Goal: Check status: Check status

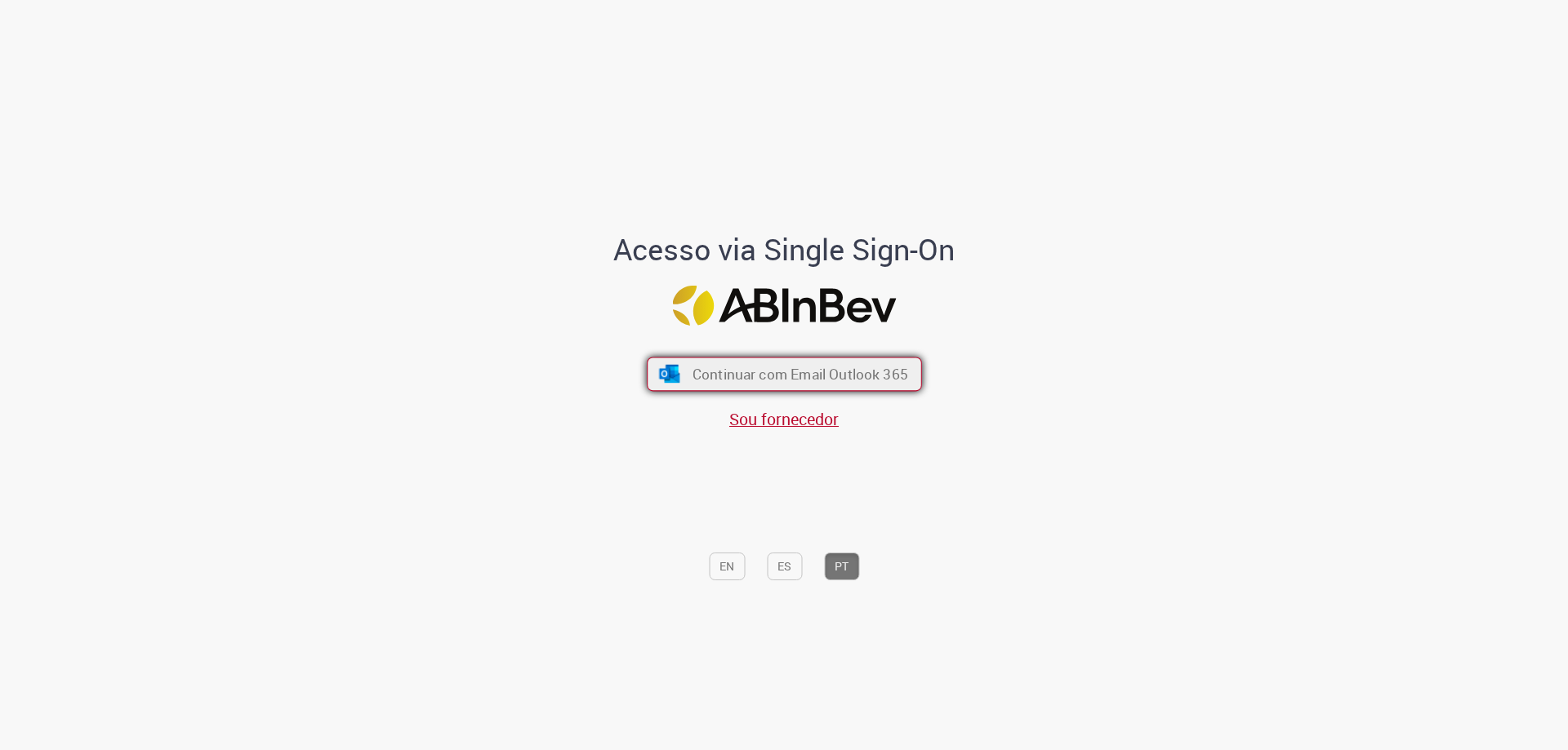
click at [793, 370] on span "Continuar com Email Outlook 365" at bounding box center [799, 374] width 216 height 19
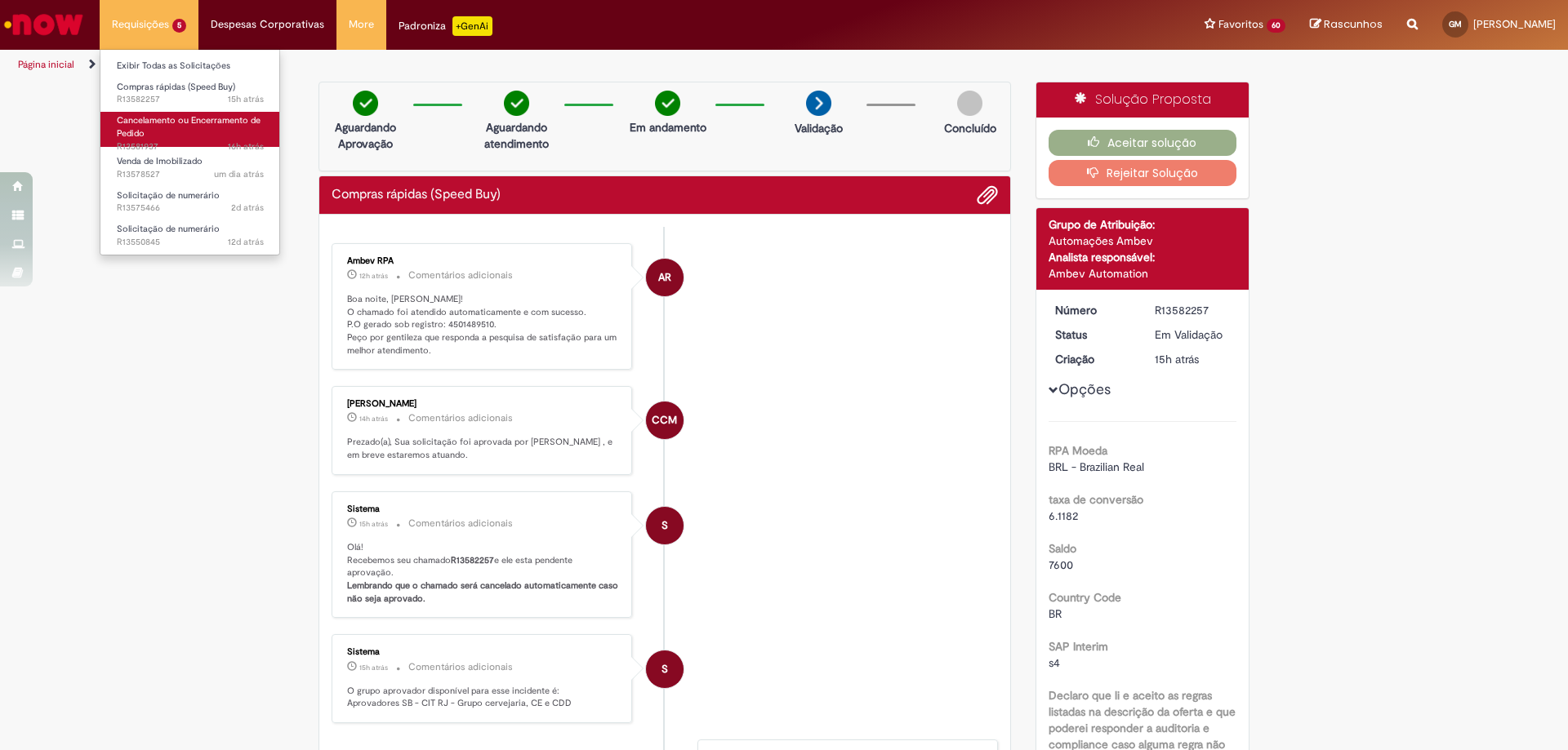
click at [213, 128] on link "Cancelamento ou Encerramento de Pedido 16h atrás 16 horas atrás R13581937" at bounding box center [190, 129] width 180 height 35
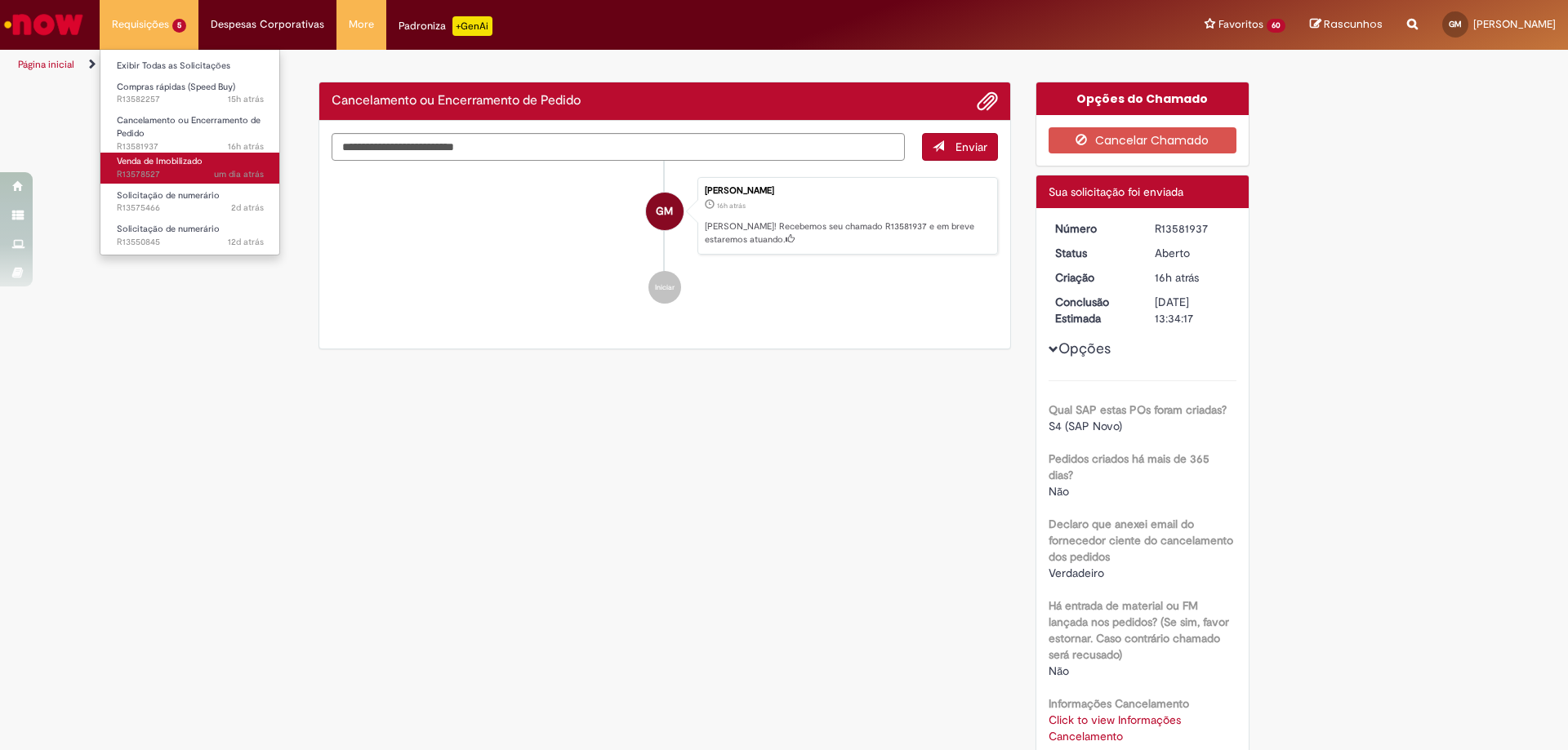
click at [176, 169] on span "um dia atrás um dia atrás R13578527" at bounding box center [189, 175] width 147 height 13
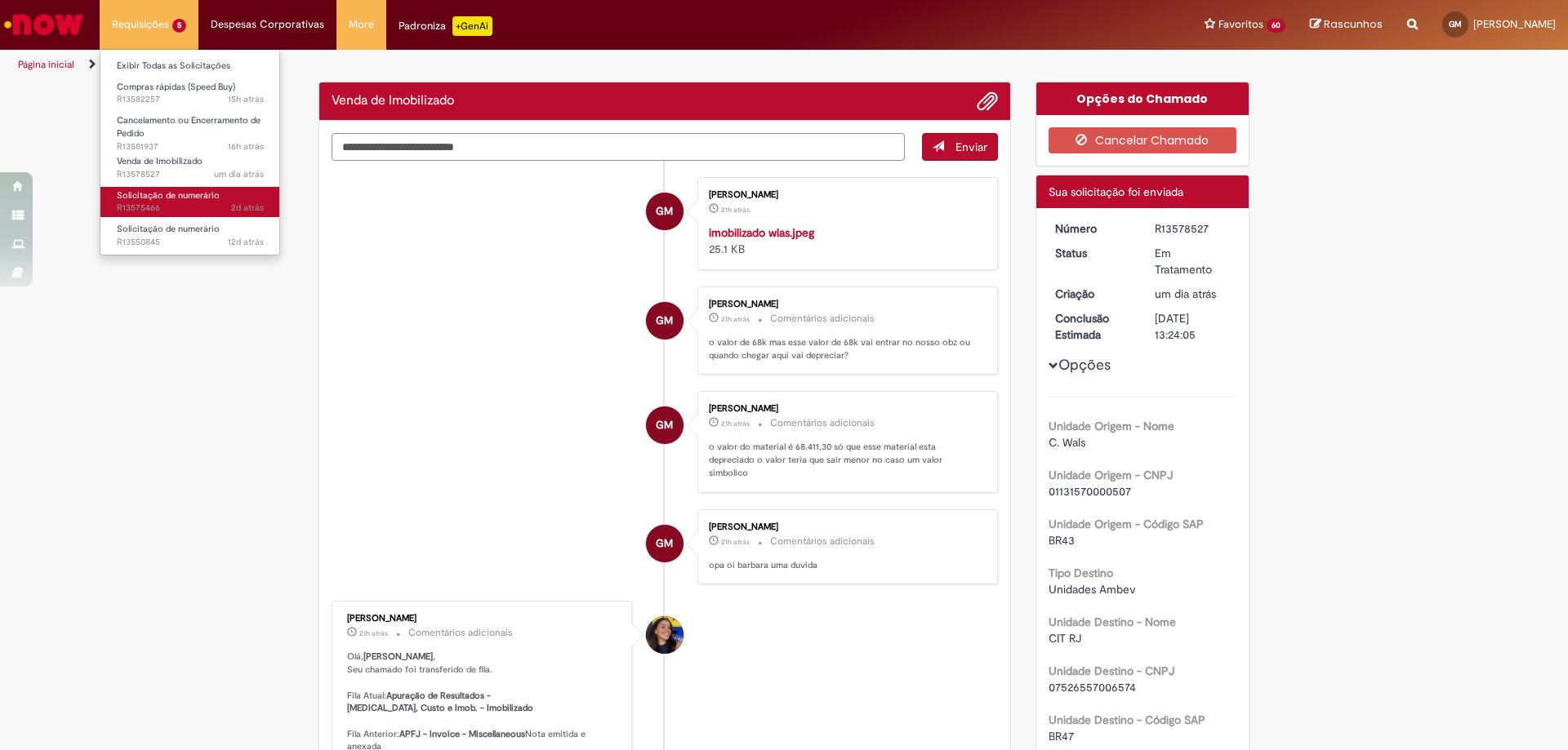
click at [199, 209] on span "2d atrás 2 dias atrás R13575466" at bounding box center [189, 208] width 147 height 13
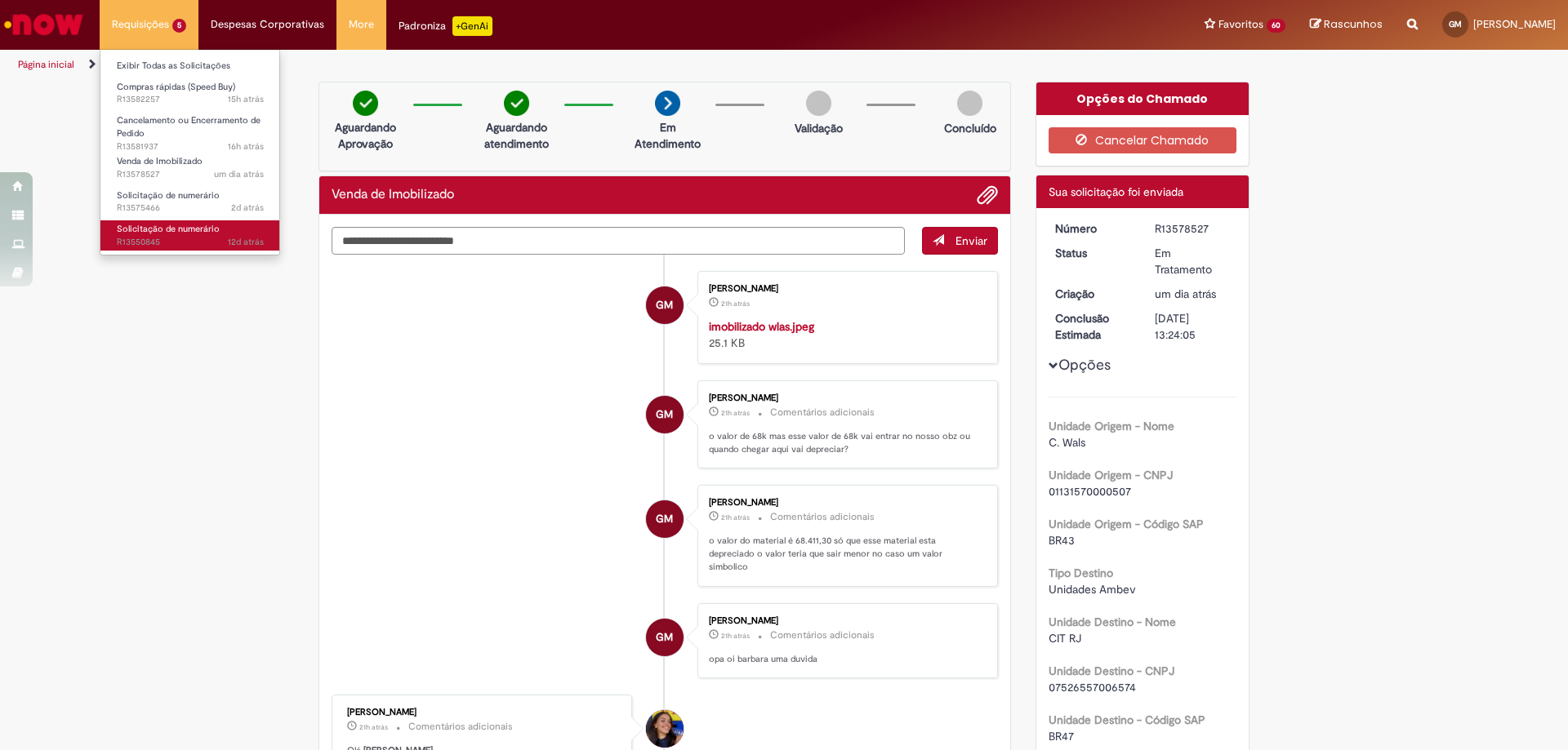
click at [205, 231] on span "Solicitação de numerário" at bounding box center [168, 228] width 103 height 12
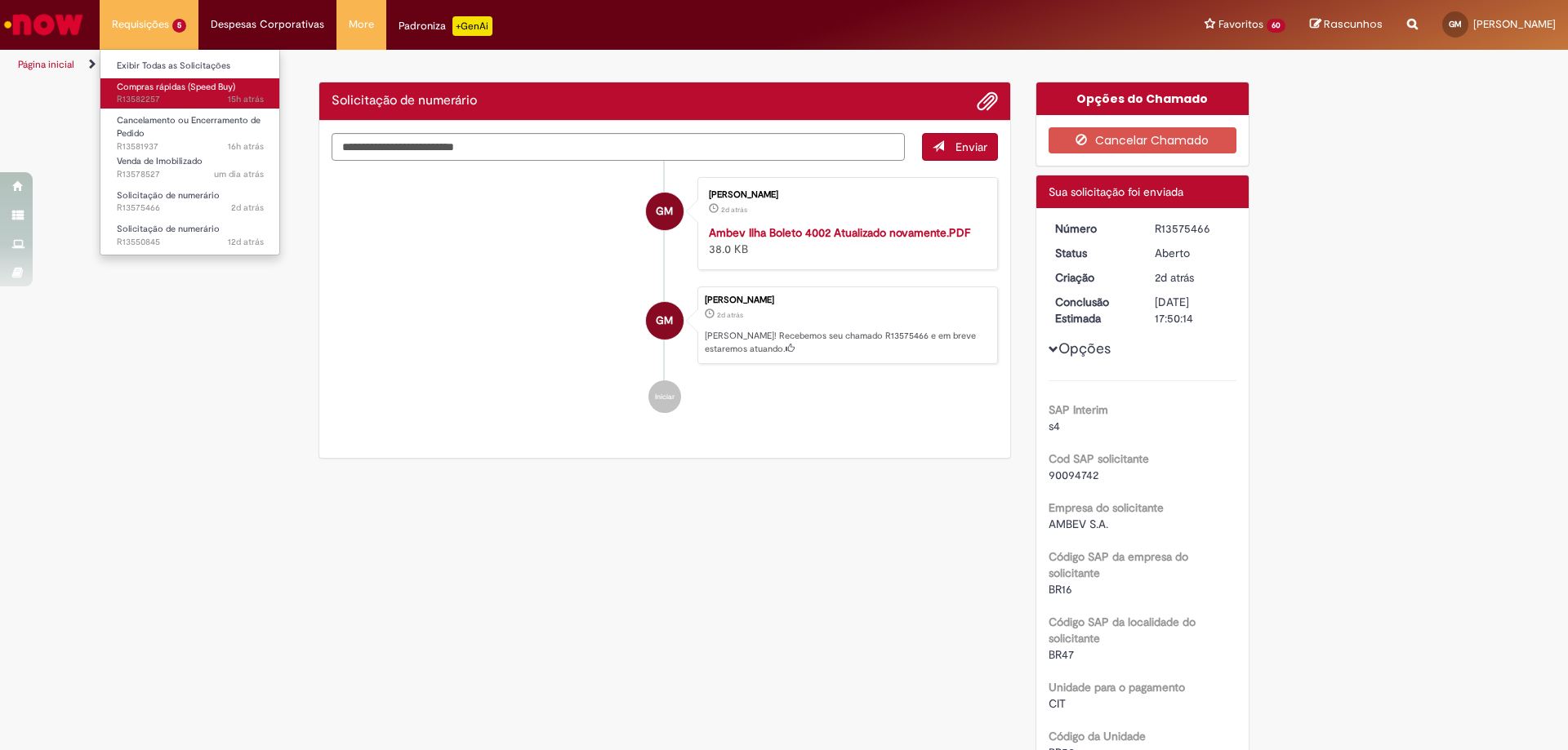
click at [209, 99] on span "15h atrás 15 horas atrás R13582257" at bounding box center [189, 99] width 147 height 13
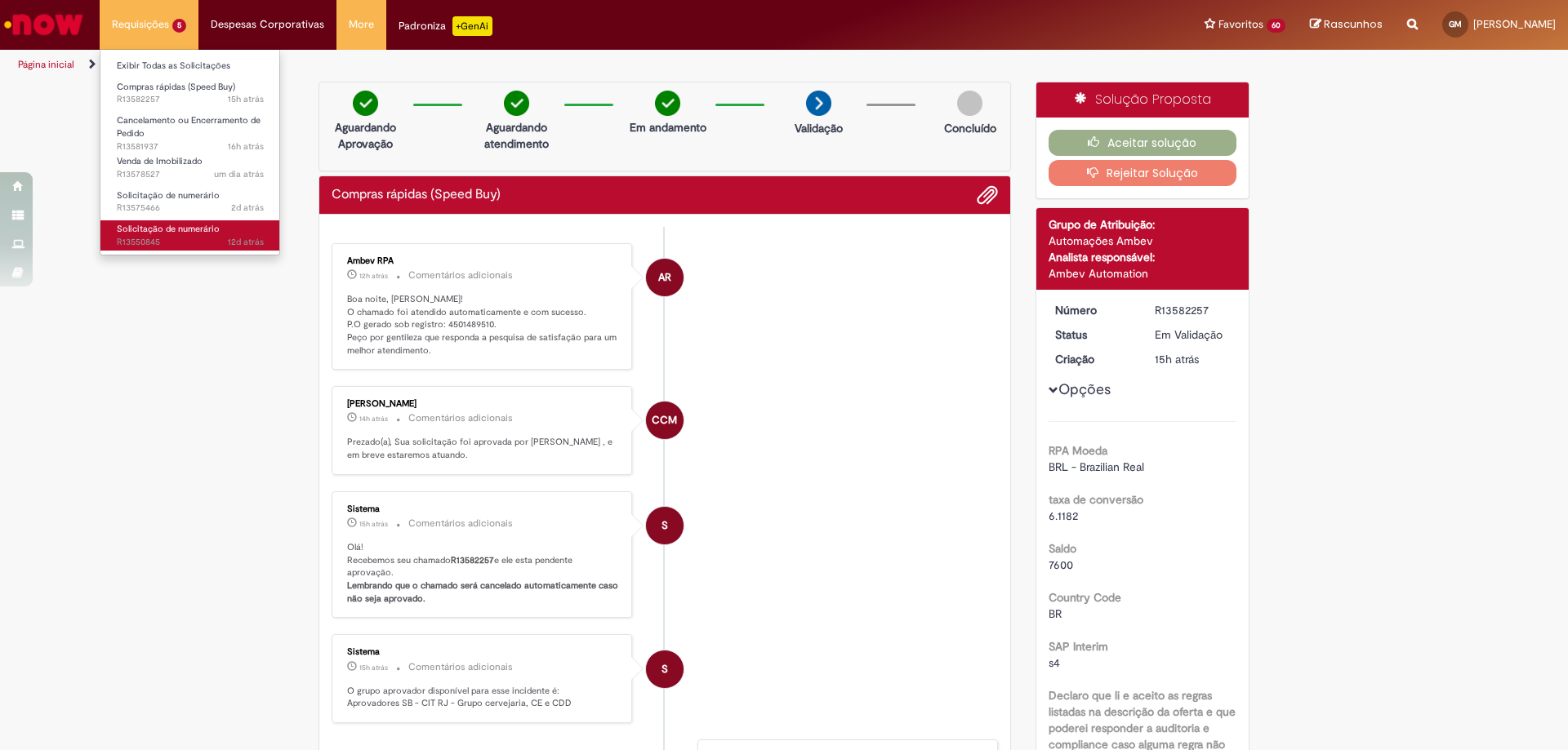
click at [158, 242] on span "12d atrás 12 dias atrás R13550845" at bounding box center [189, 242] width 147 height 13
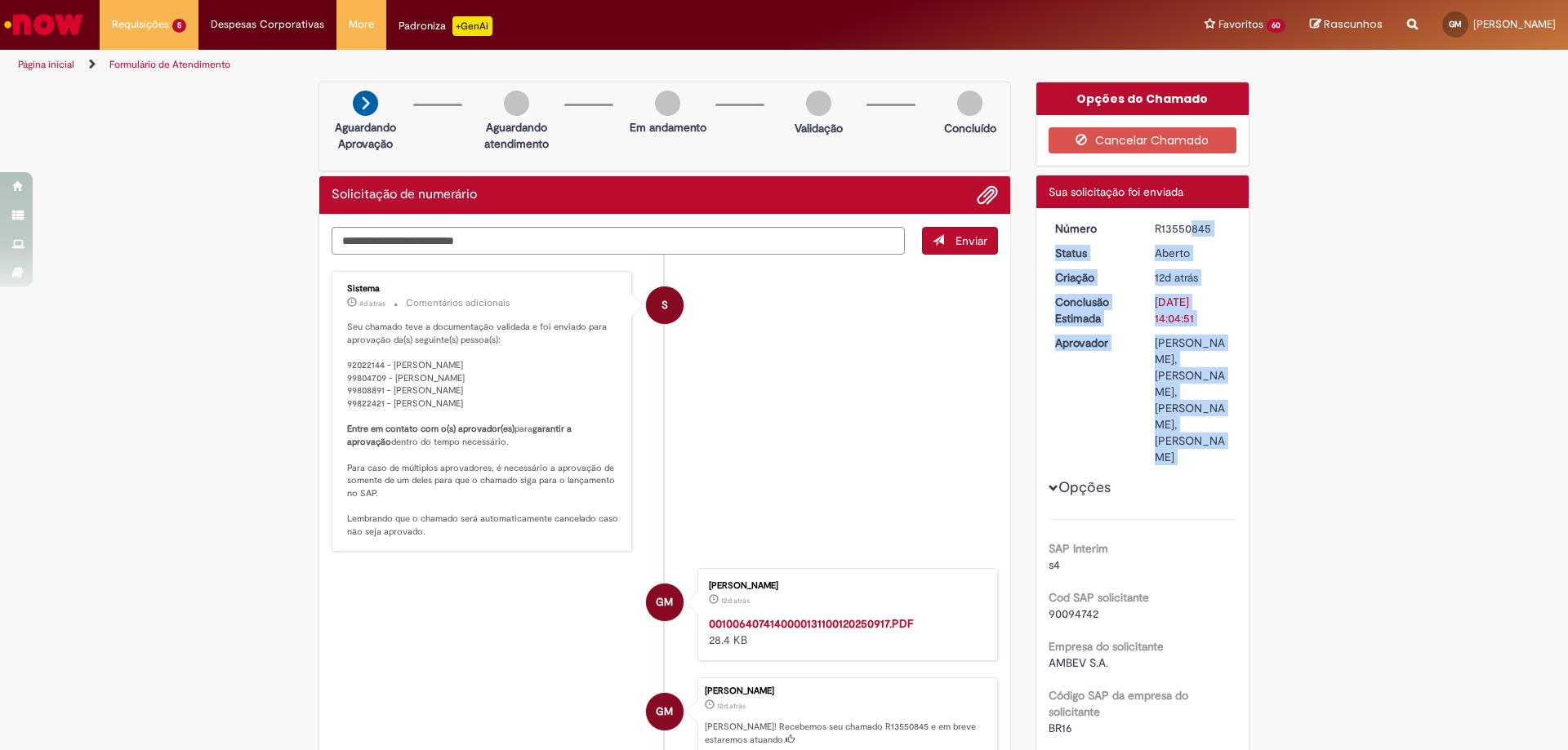
drag, startPoint x: 1149, startPoint y: 229, endPoint x: 1225, endPoint y: 239, distance: 76.7
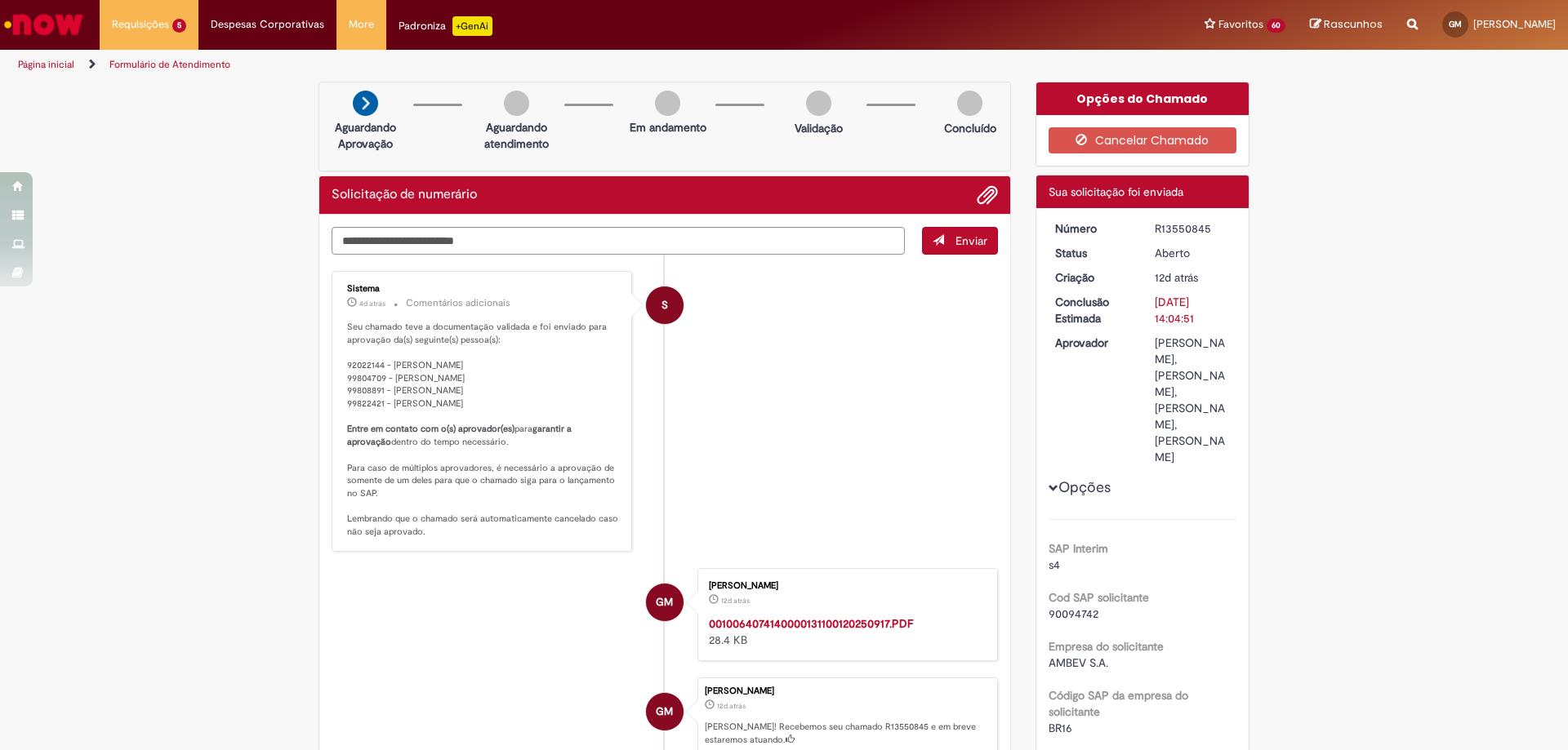
drag, startPoint x: 1150, startPoint y: 229, endPoint x: 1214, endPoint y: 235, distance: 64.3
click at [1214, 235] on div "R13550845" at bounding box center [1192, 228] width 76 height 16
copy div "R13550845"
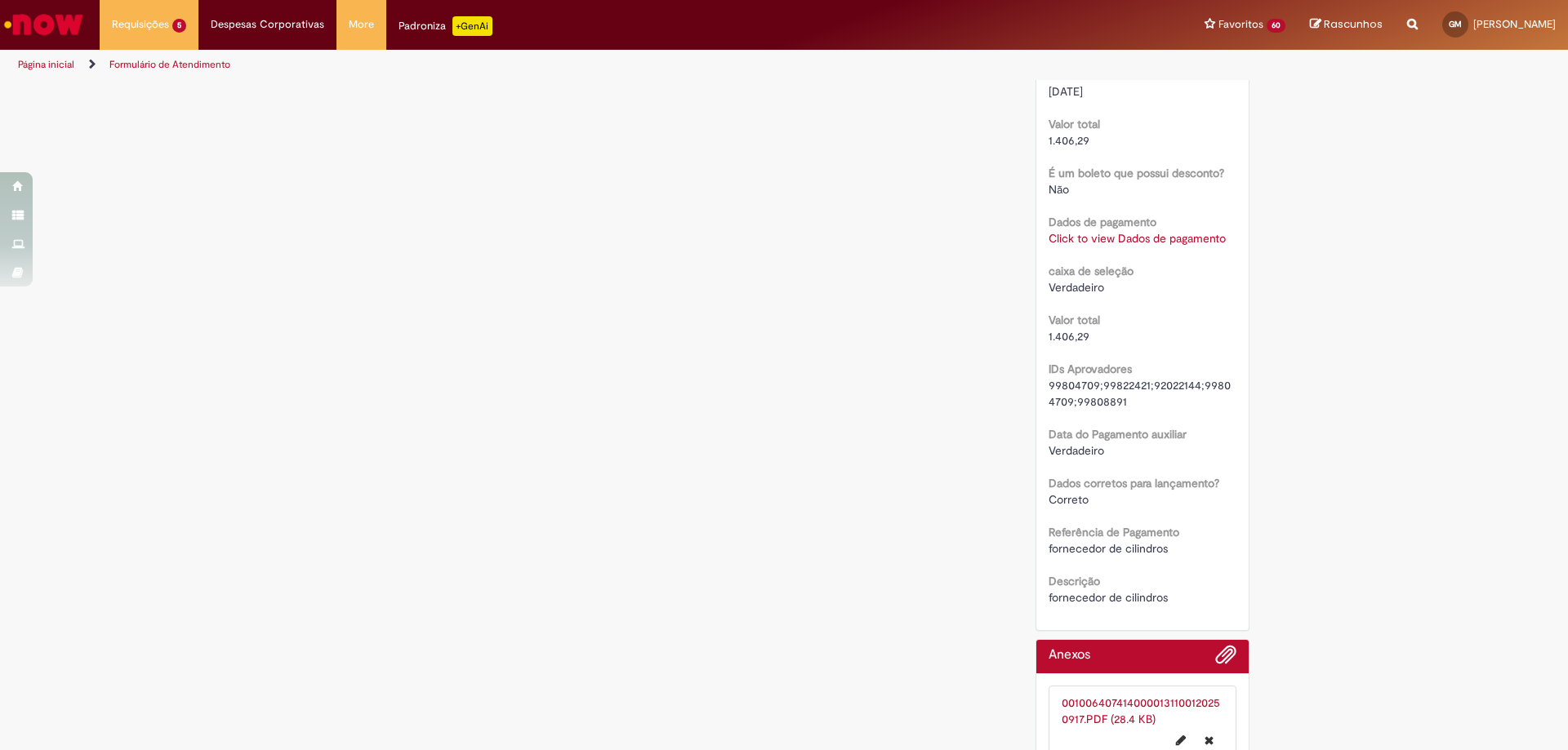
scroll to position [1944, 0]
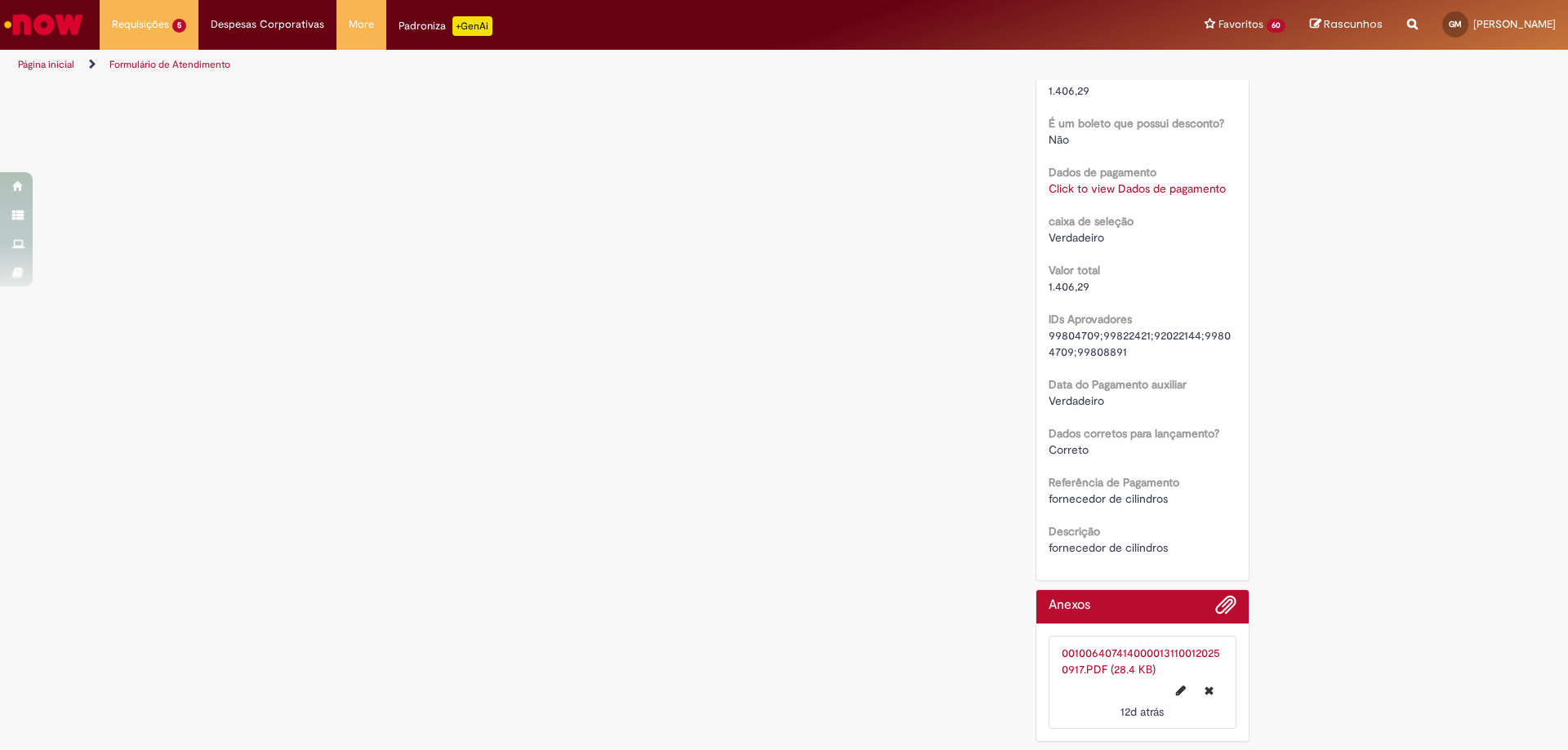
drag, startPoint x: 839, startPoint y: 179, endPoint x: 807, endPoint y: 187, distance: 33.0
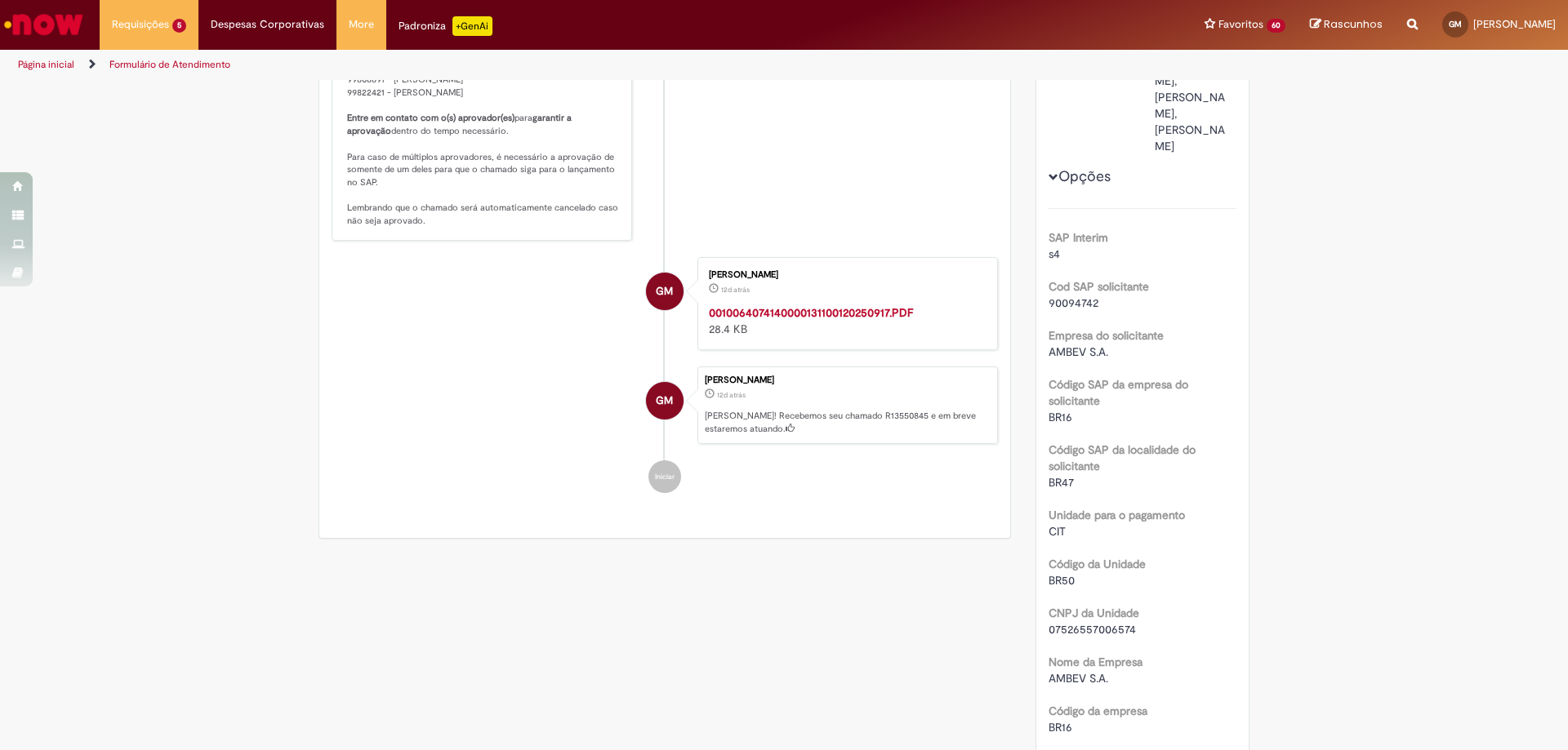
scroll to position [0, 0]
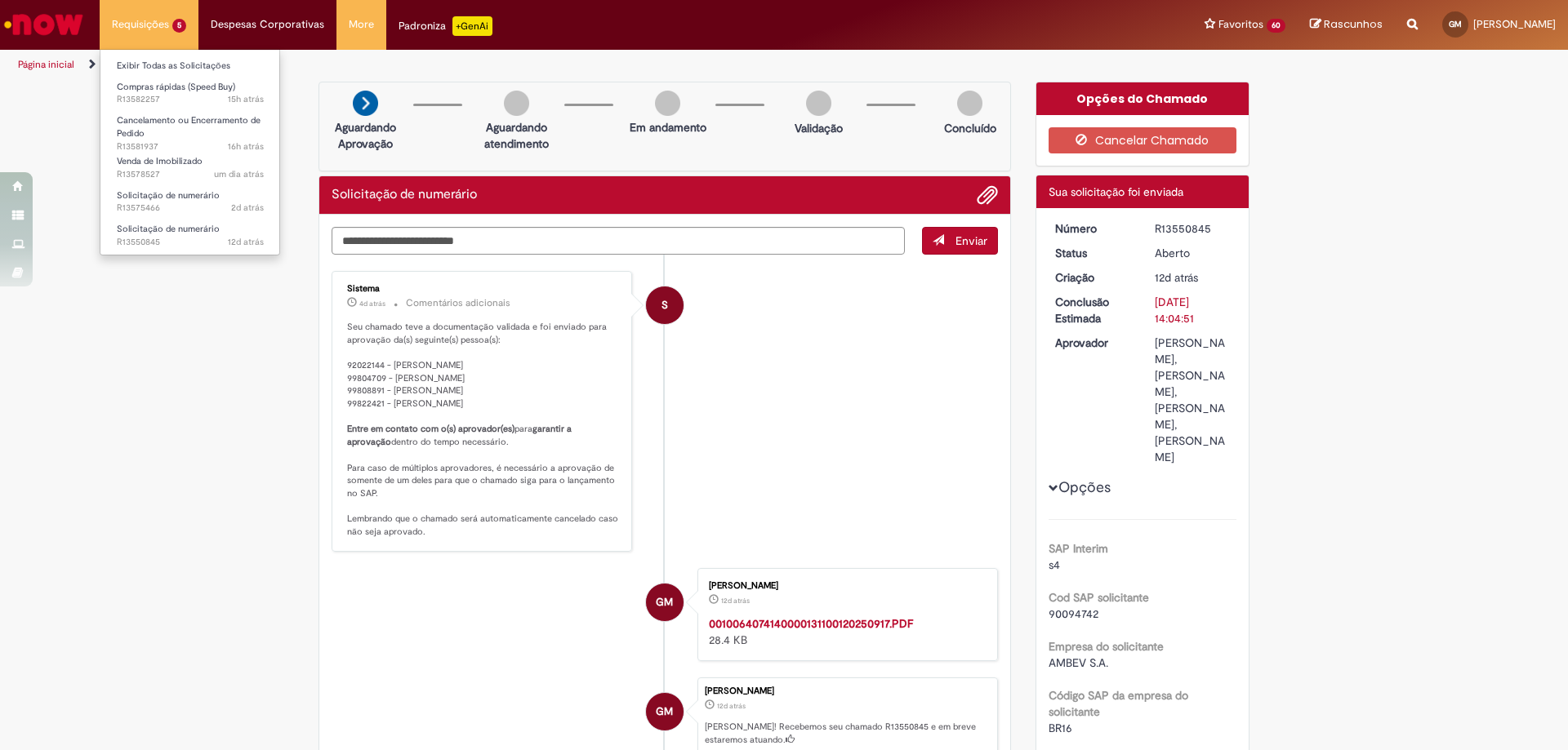
click at [151, 13] on li "Requisições 5 Exibir Todas as Solicitações Compras rápidas (Speed Buy) 15h atrá…" at bounding box center [149, 25] width 98 height 49
click at [187, 134] on link "Cancelamento ou Encerramento de Pedido 16h atrás 16 horas atrás R13581937" at bounding box center [190, 129] width 180 height 35
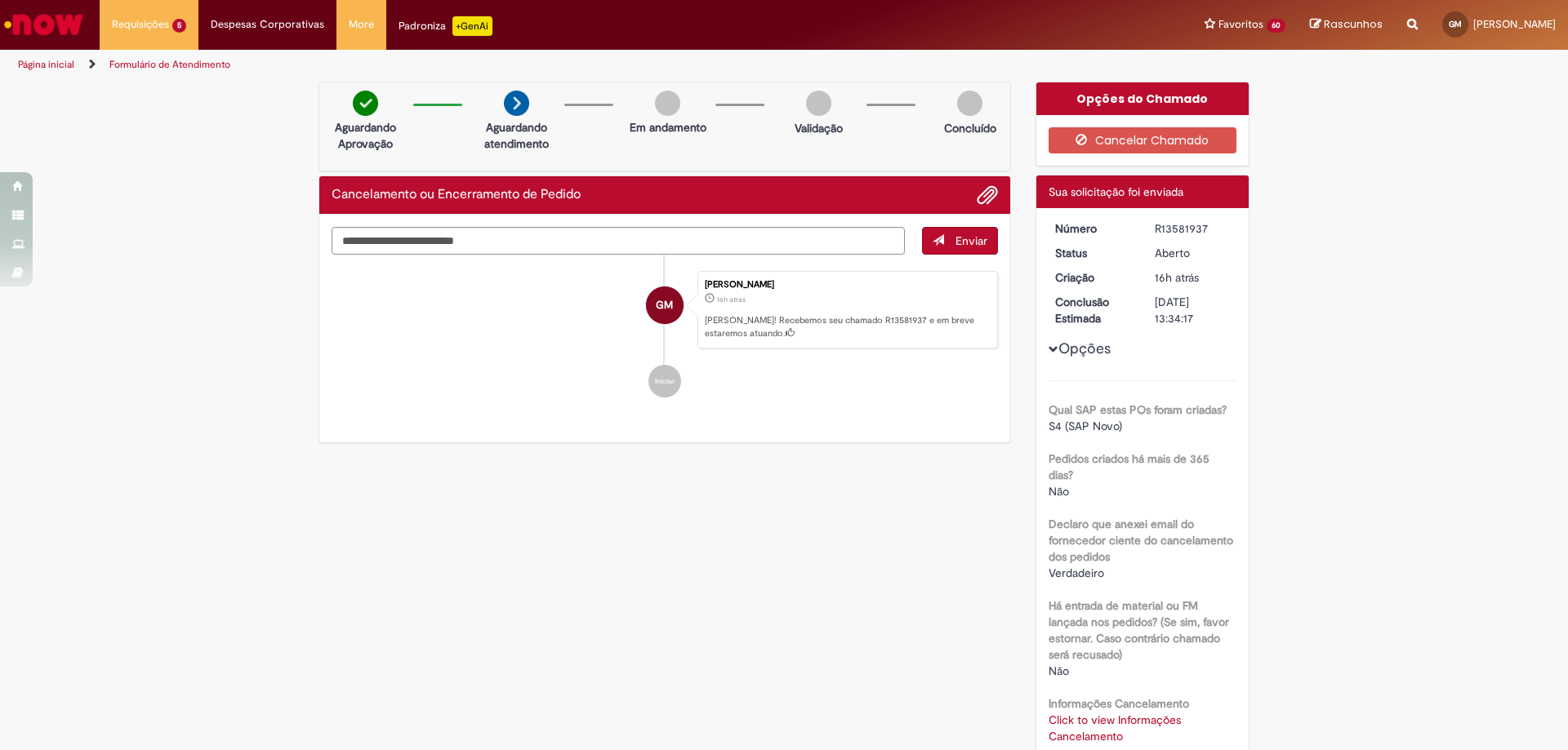
drag, startPoint x: 993, startPoint y: 515, endPoint x: 991, endPoint y: 371, distance: 144.0
click at [996, 510] on div "Verificar Código de Barras Aguardando Aprovação Aguardando atendimento Em andam…" at bounding box center [783, 562] width 955 height 962
